Goal: Download file/media

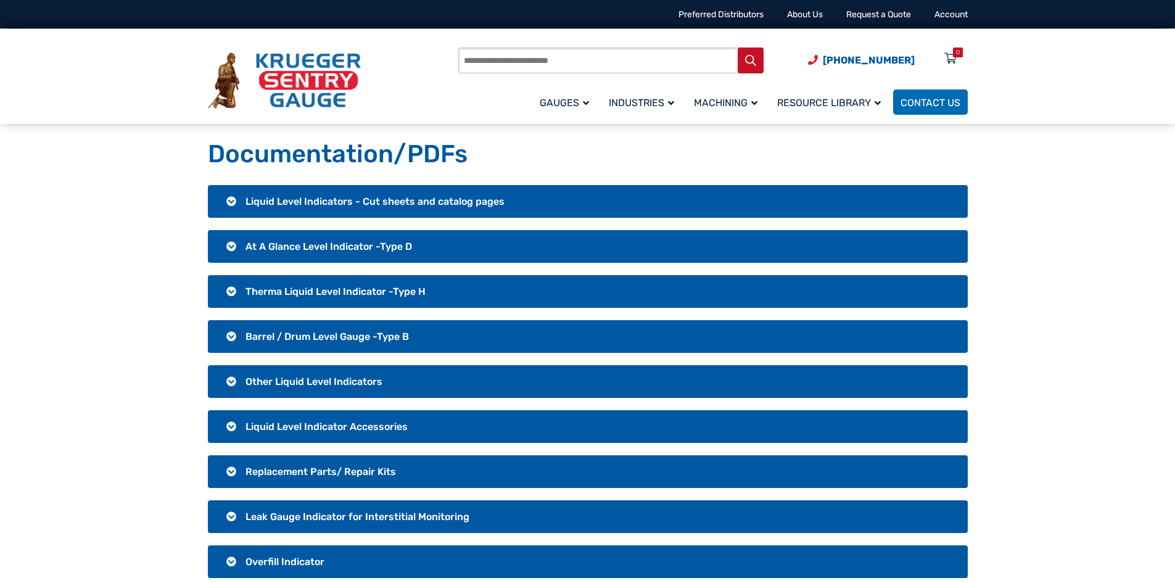
click at [325, 209] on h3 "Liquid Level Indicators - Cut sheets and catalog pages" at bounding box center [588, 201] width 760 height 33
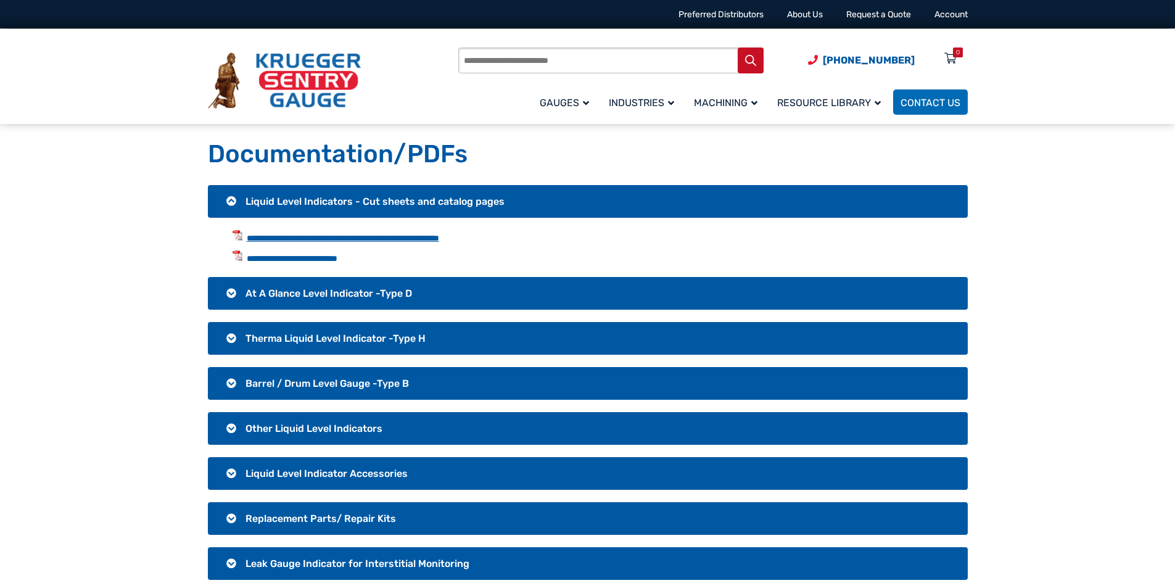
click at [357, 239] on link "**********" at bounding box center [343, 238] width 193 height 9
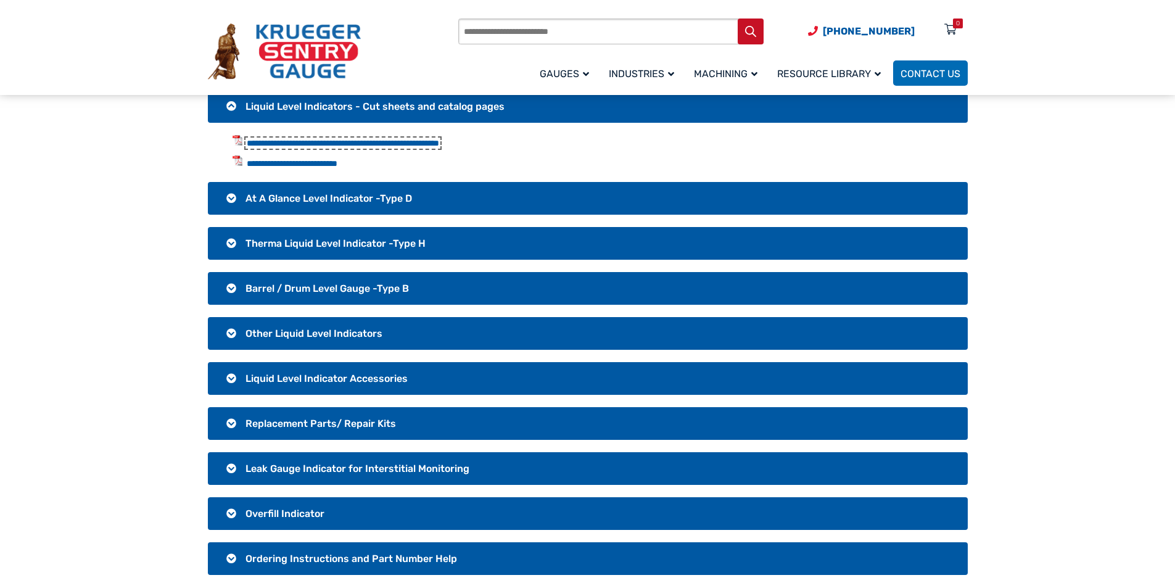
scroll to position [123, 0]
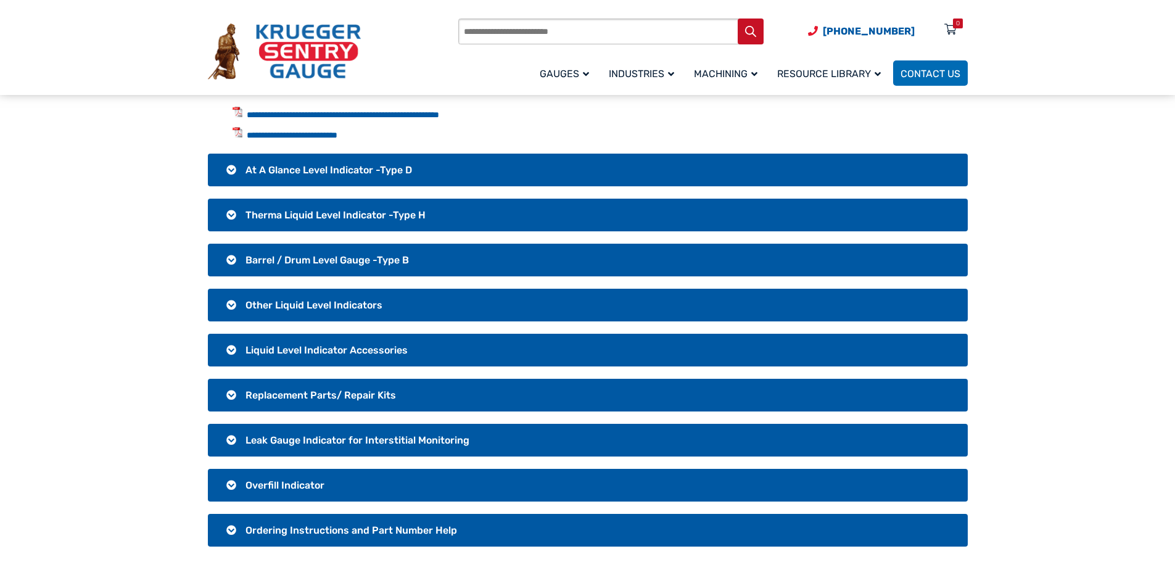
click at [377, 440] on span "Leak Gauge Indicator for Interstitial Monitoring" at bounding box center [358, 440] width 224 height 12
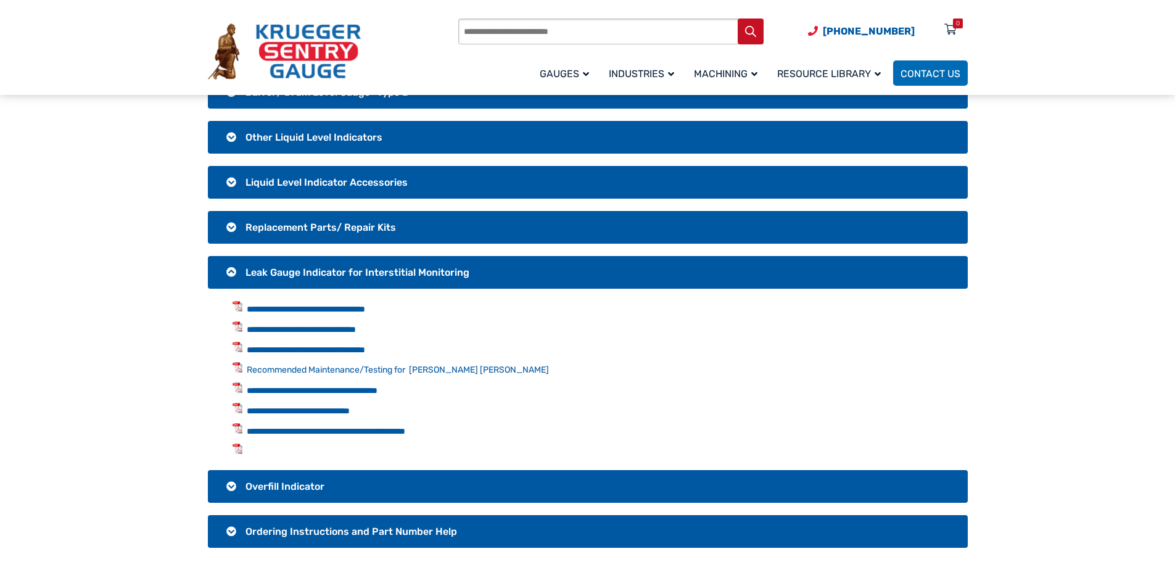
scroll to position [247, 0]
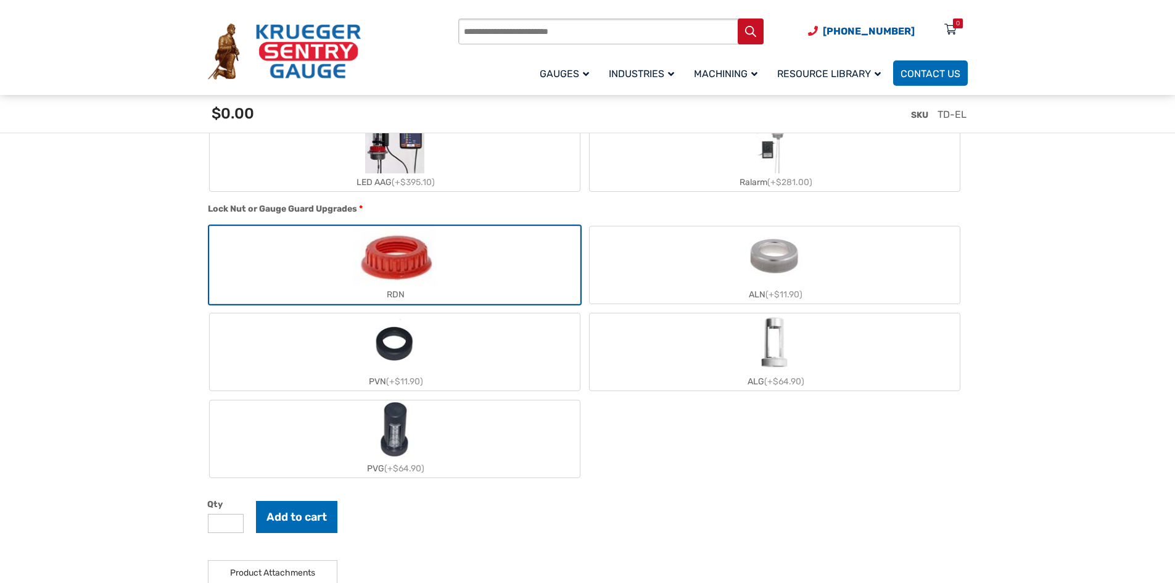
scroll to position [1481, 0]
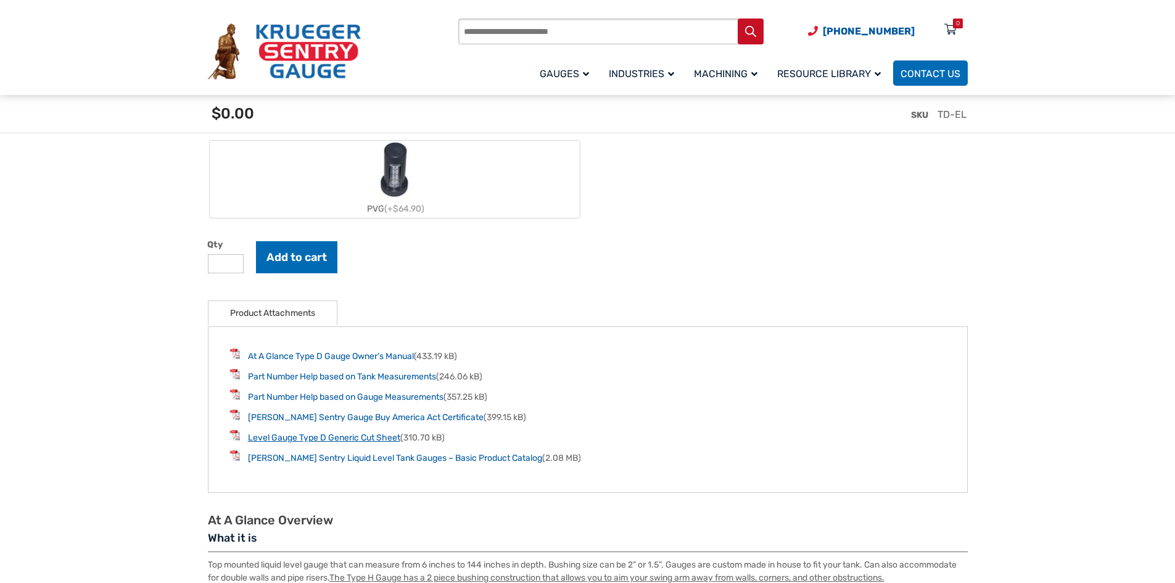
click at [388, 443] on link "Level Gauge Type D Generic Cut Sheet" at bounding box center [324, 438] width 152 height 10
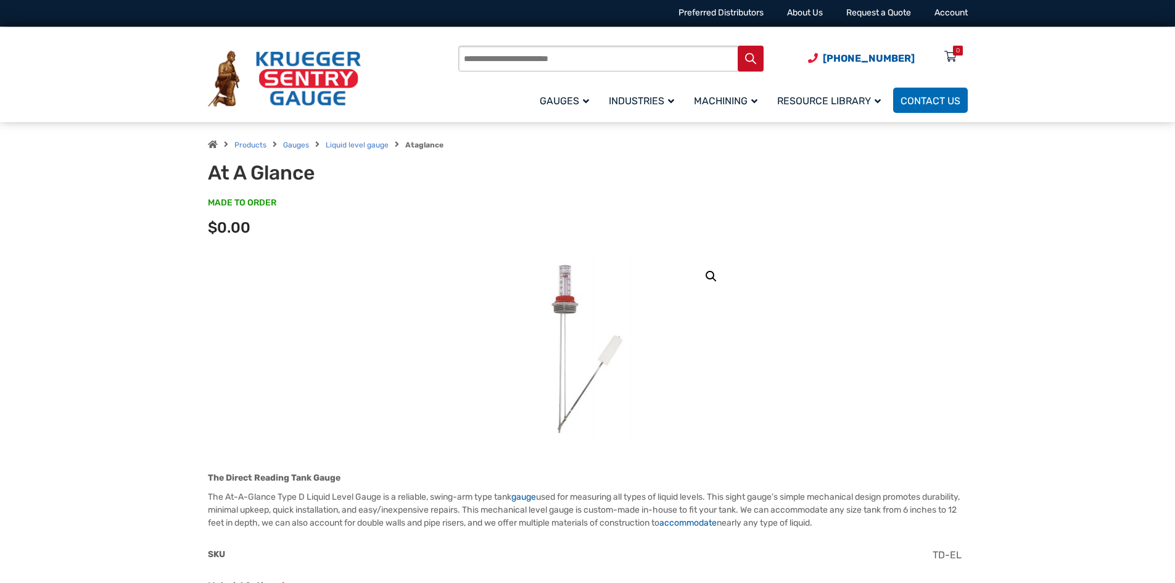
scroll to position [0, 0]
